Goal: Information Seeking & Learning: Learn about a topic

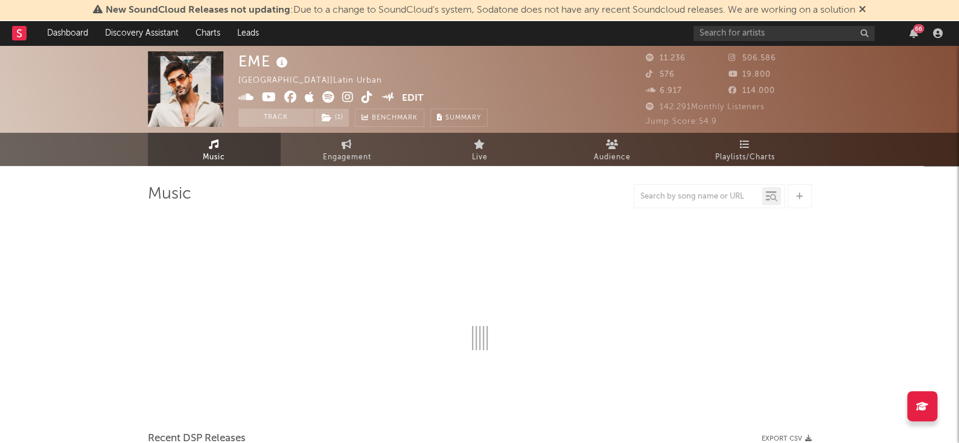
select select "6m"
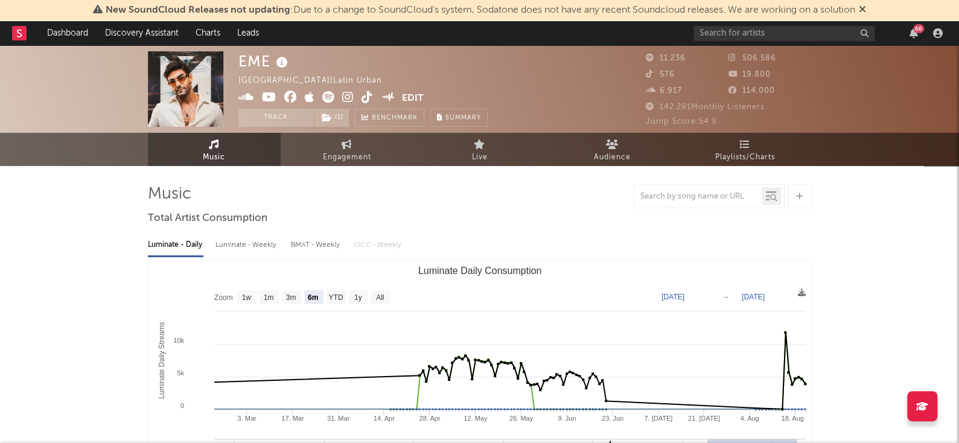
click at [741, 24] on div "66" at bounding box center [819, 33] width 253 height 24
click at [746, 42] on div "66" at bounding box center [819, 33] width 253 height 24
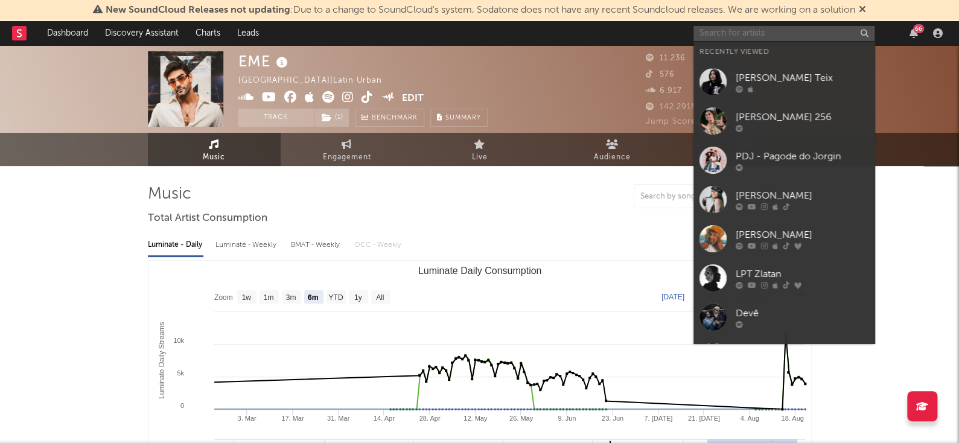
click at [758, 27] on input "text" at bounding box center [783, 33] width 181 height 15
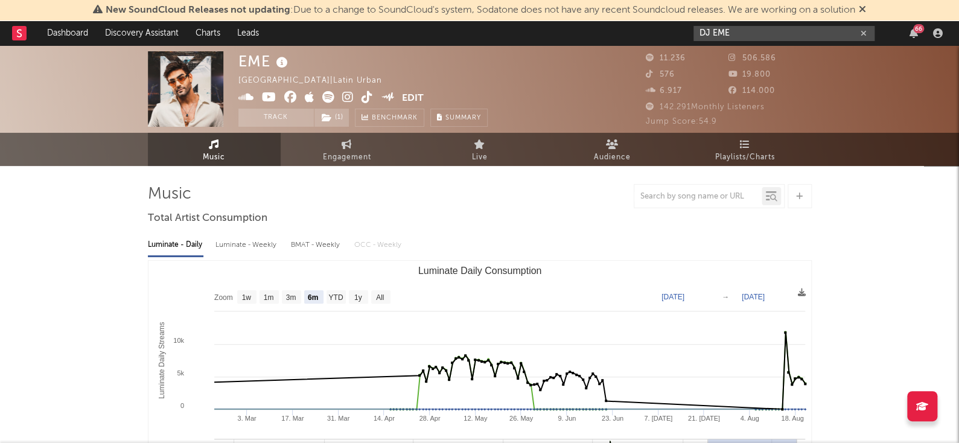
type input "DJ EME"
click at [823, 24] on div "DJ EME 66" at bounding box center [819, 33] width 253 height 24
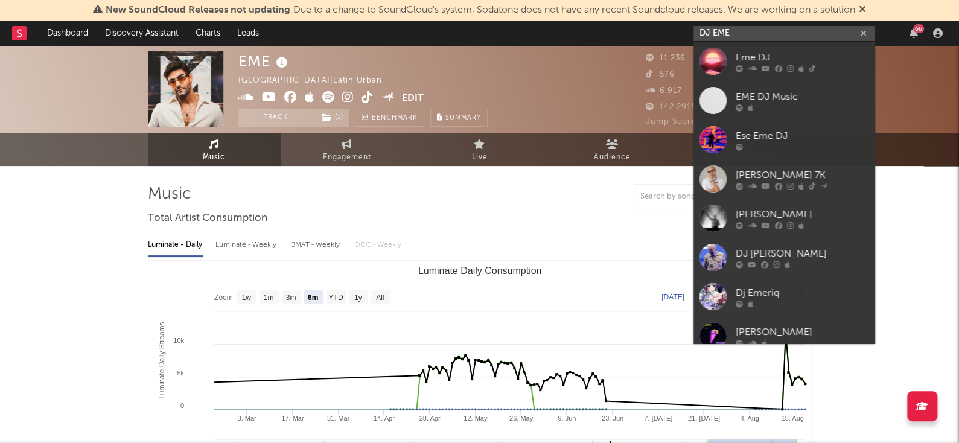
click at [820, 32] on input "DJ EME" at bounding box center [783, 33] width 181 height 15
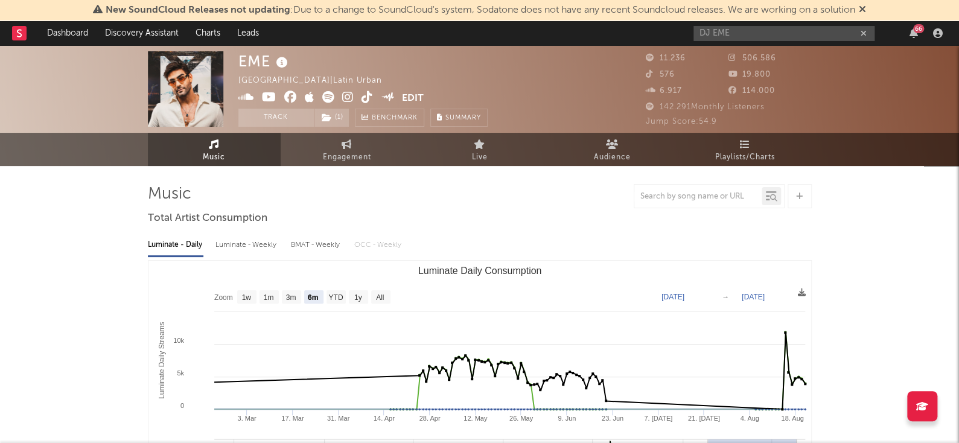
click at [518, 57] on div "EME [GEOGRAPHIC_DATA] | Latin Urban Edit Track ( 1 ) Benchmark Summary" at bounding box center [434, 88] width 392 height 75
